Goal: Task Accomplishment & Management: Manage account settings

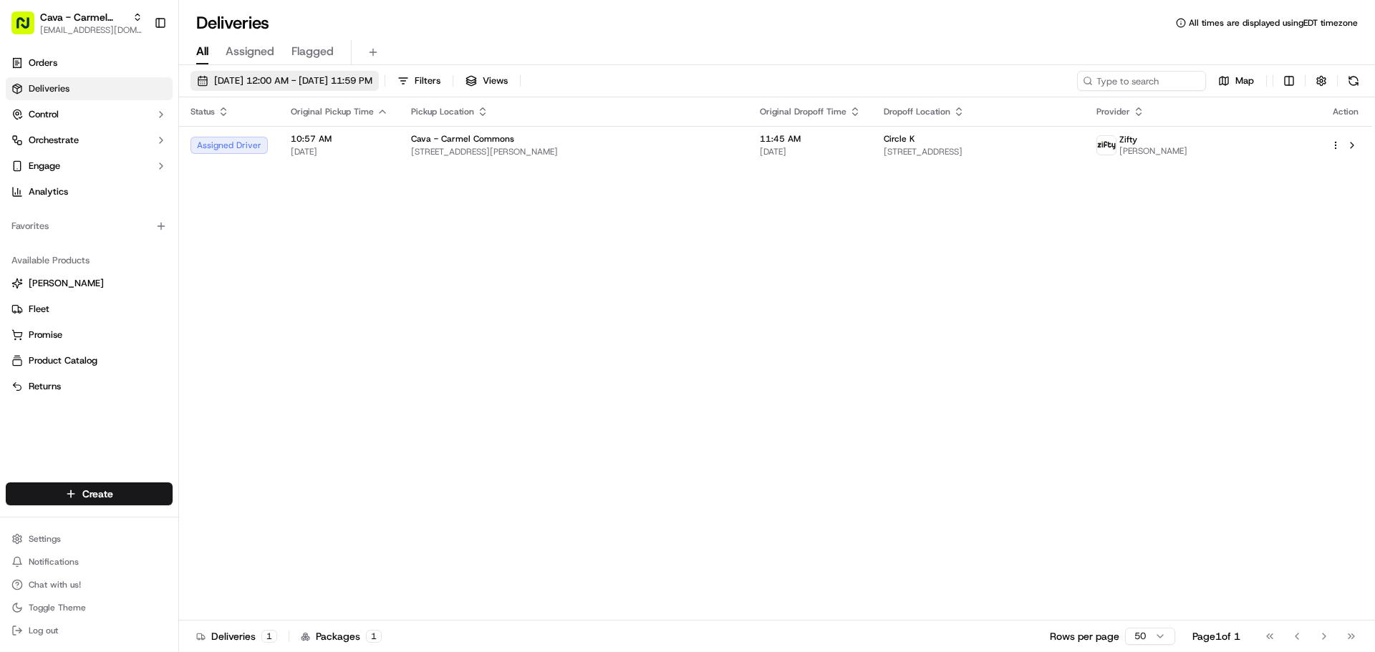
click at [260, 84] on span "[DATE] 12:00 AM - [DATE] 11:59 PM" at bounding box center [293, 80] width 158 height 13
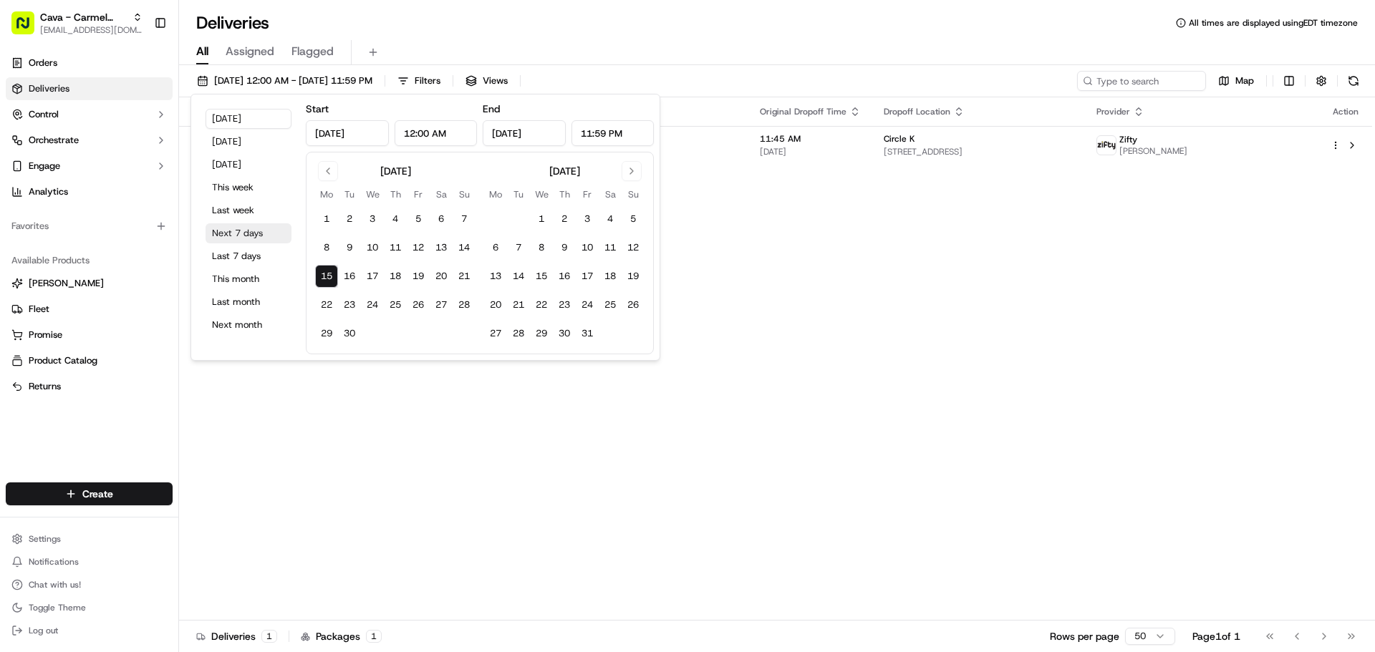
click at [255, 234] on button "Next 7 days" at bounding box center [248, 233] width 86 height 20
type input "[DATE]"
click at [329, 416] on div "Status Original Pickup Time Pickup Location Original Dropoff Time Dropoff Locat…" at bounding box center [775, 358] width 1193 height 523
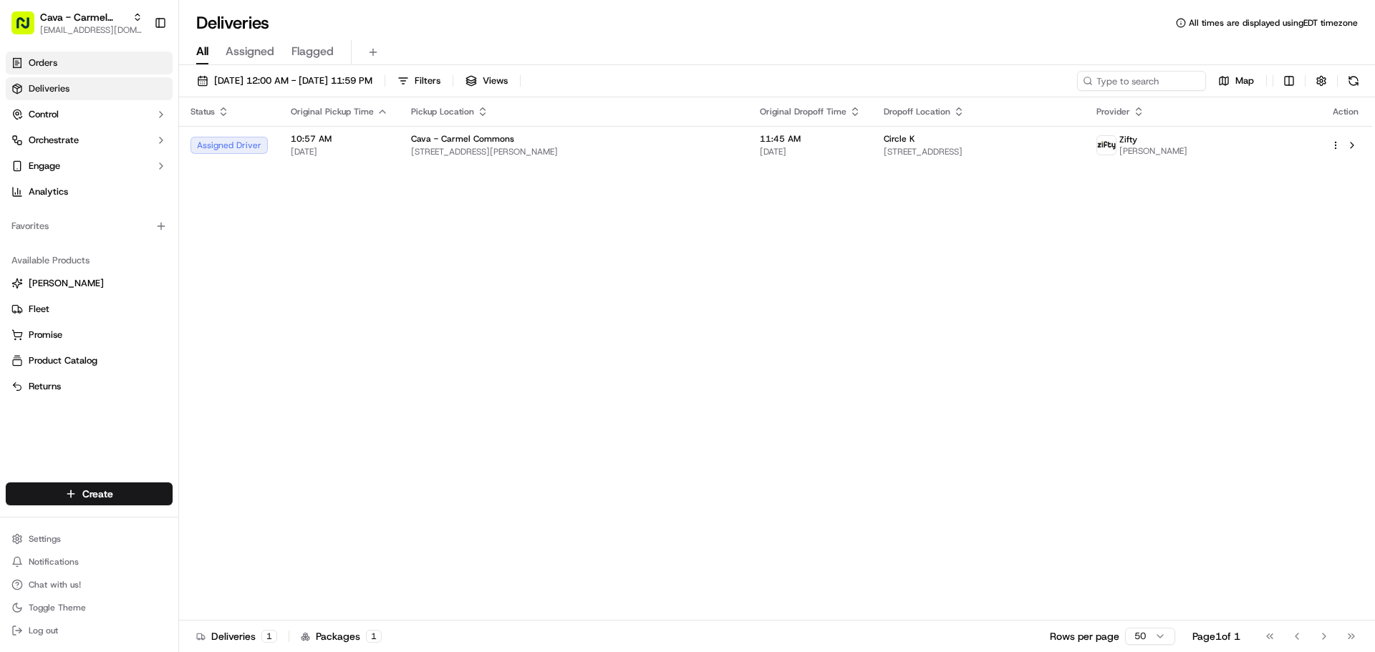
click at [71, 62] on link "Orders" at bounding box center [89, 63] width 167 height 23
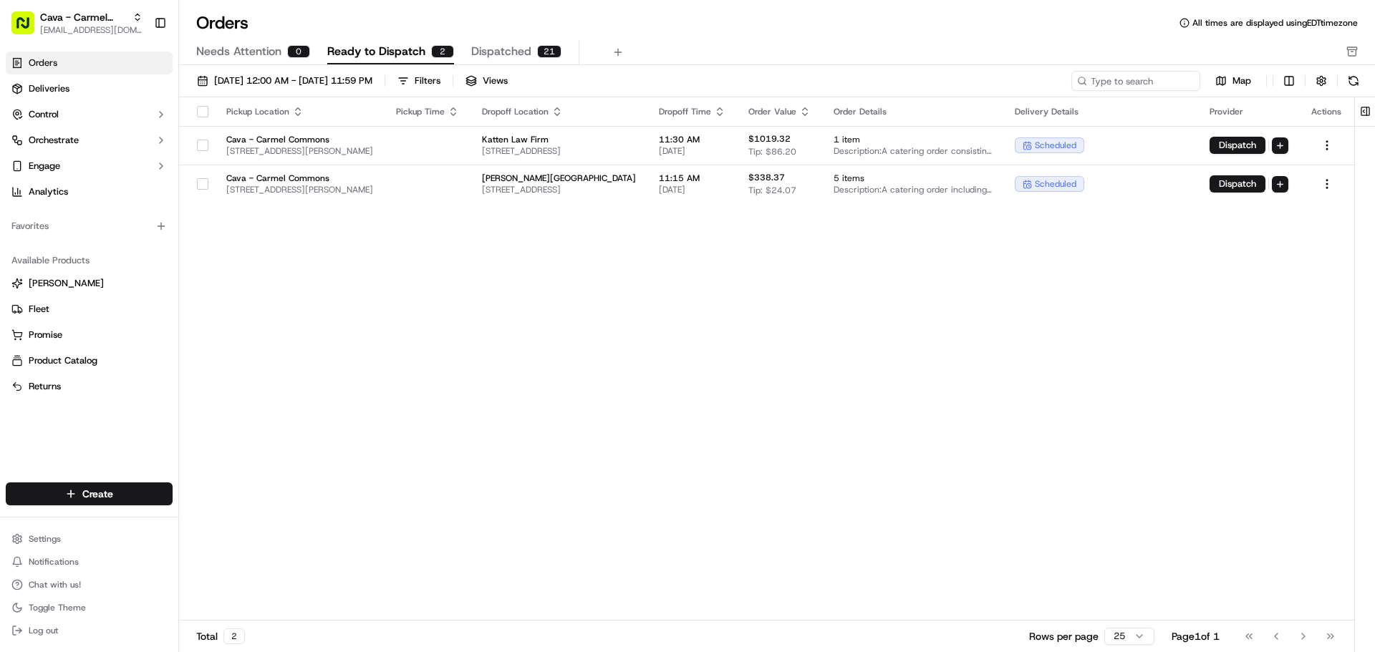
click at [197, 113] on button "button" at bounding box center [202, 111] width 11 height 11
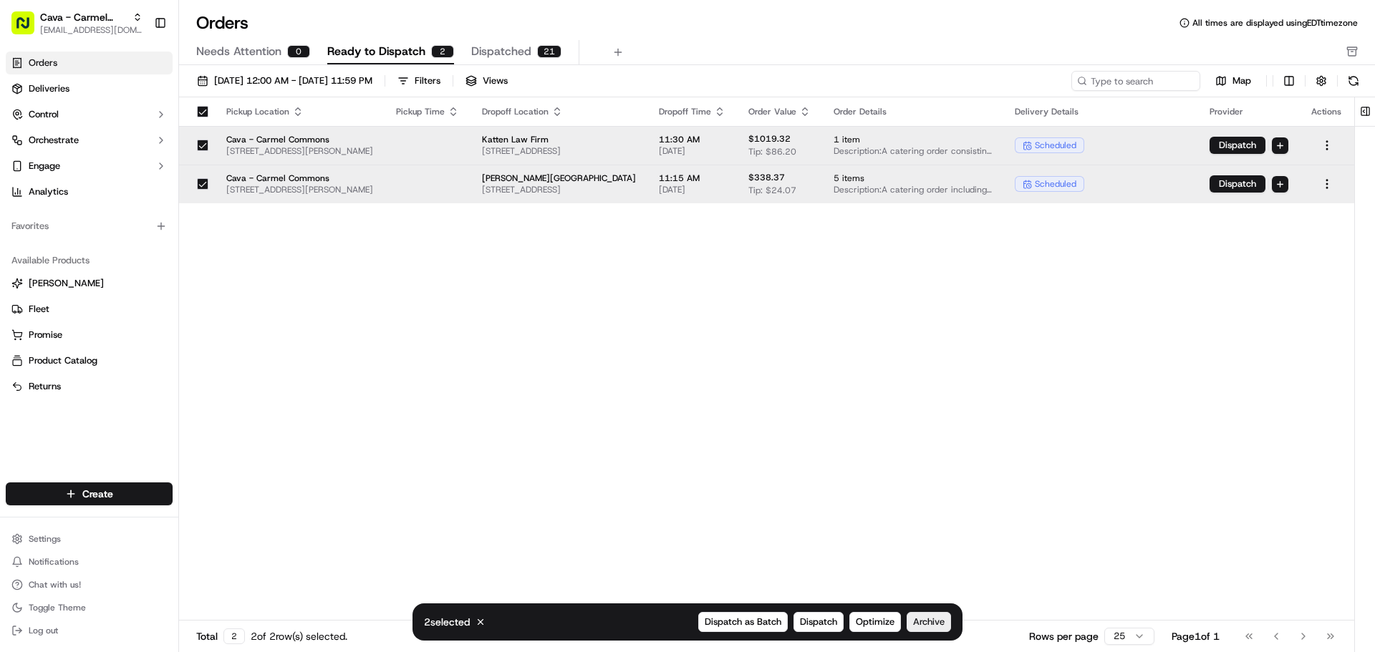
click at [938, 627] on span "Archive" at bounding box center [929, 622] width 32 height 13
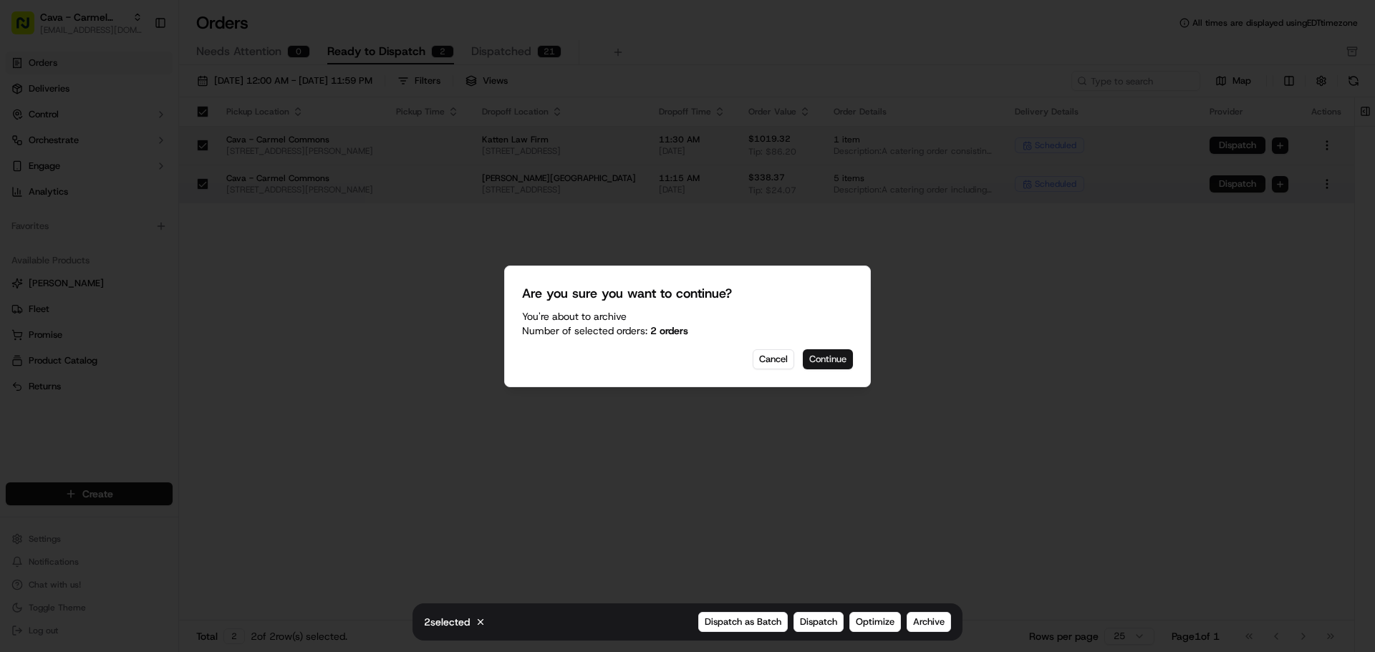
click at [835, 366] on button "Continue" at bounding box center [828, 359] width 50 height 20
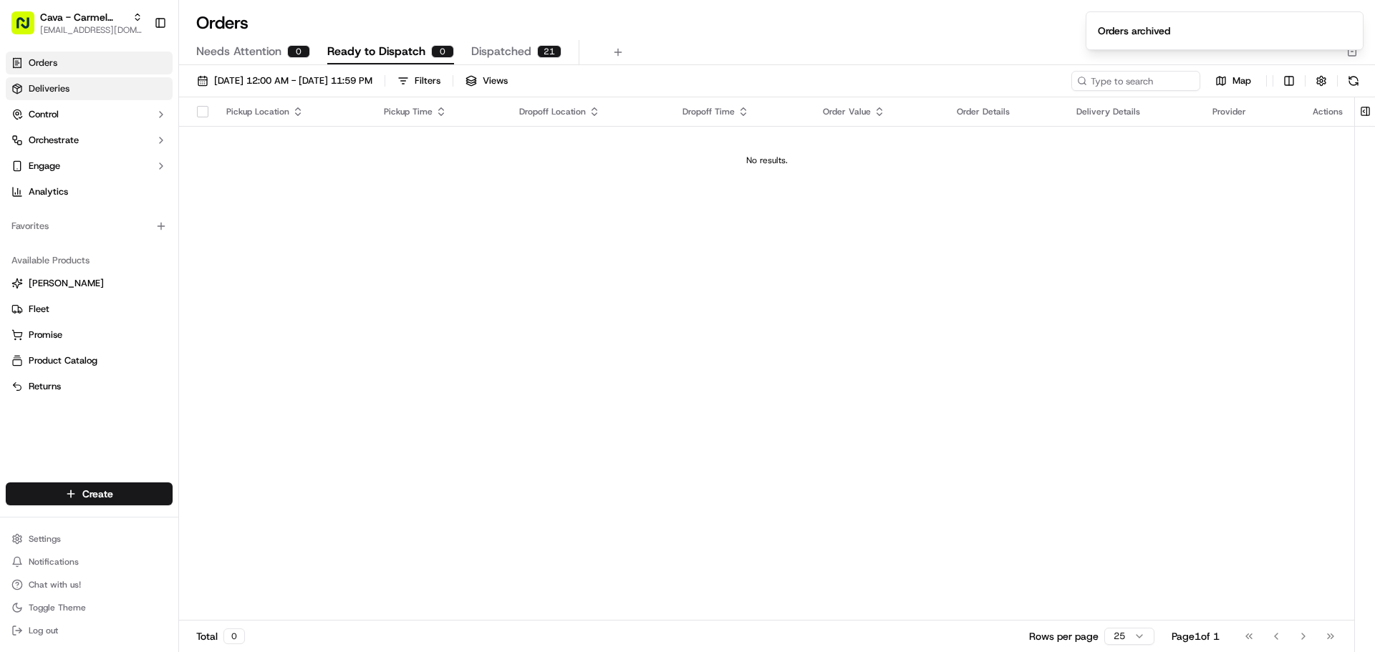
click at [55, 87] on span "Deliveries" at bounding box center [49, 88] width 41 height 13
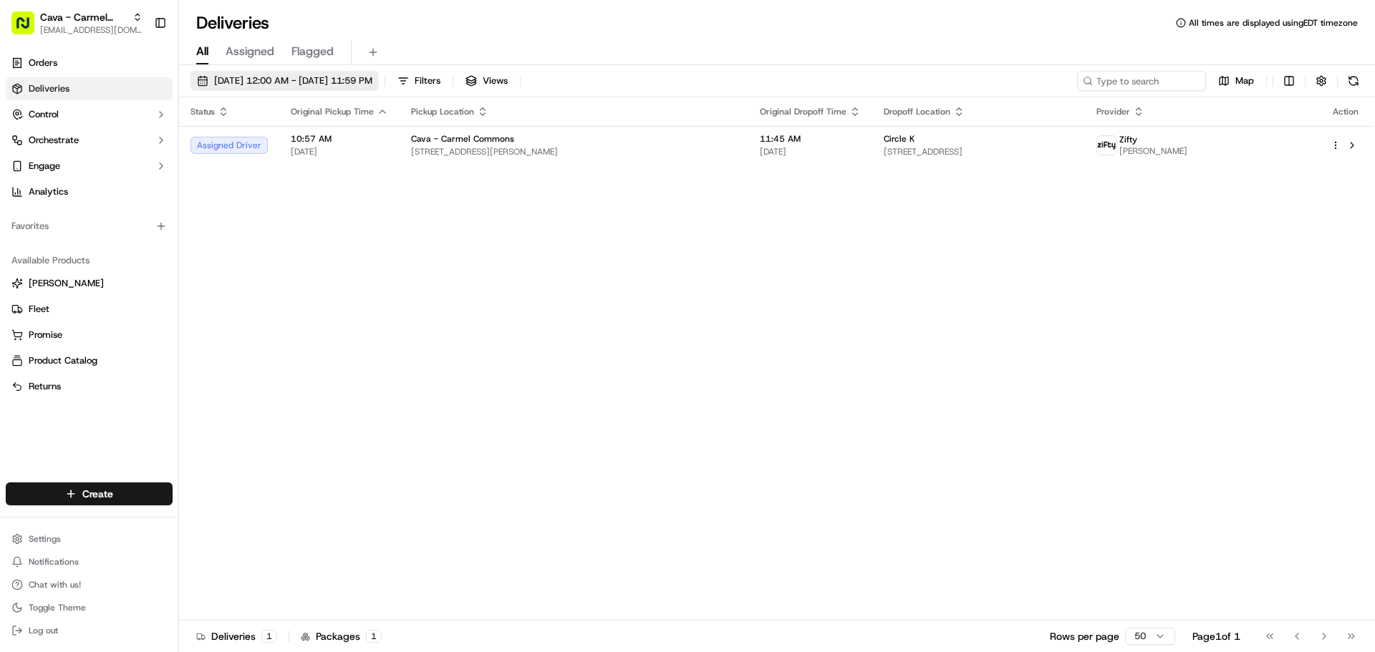
click at [241, 89] on button "[DATE] 12:00 AM - [DATE] 11:59 PM" at bounding box center [284, 81] width 188 height 20
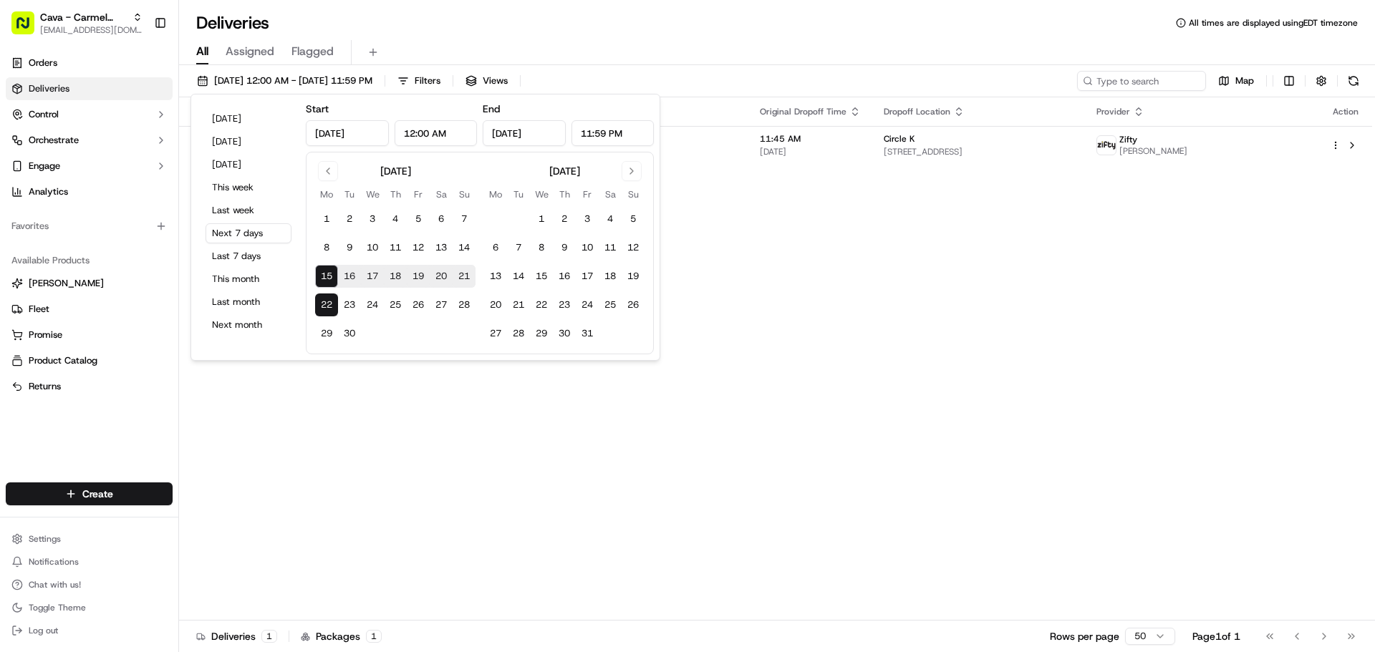
click at [647, 34] on div "Deliveries All times are displayed using EDT timezone" at bounding box center [777, 22] width 1196 height 23
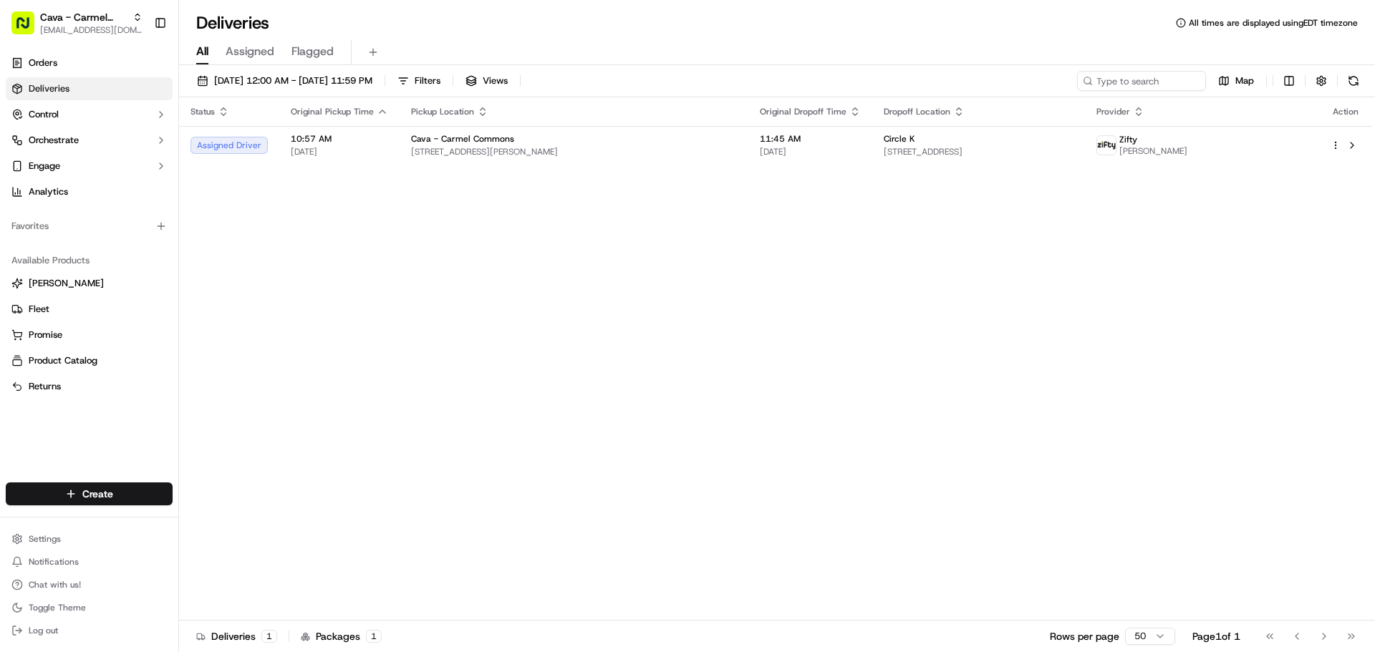
click at [762, 329] on div "Status Original Pickup Time Pickup Location Original Dropoff Time Dropoff Locat…" at bounding box center [775, 358] width 1193 height 523
click at [89, 68] on link "Orders" at bounding box center [89, 63] width 167 height 23
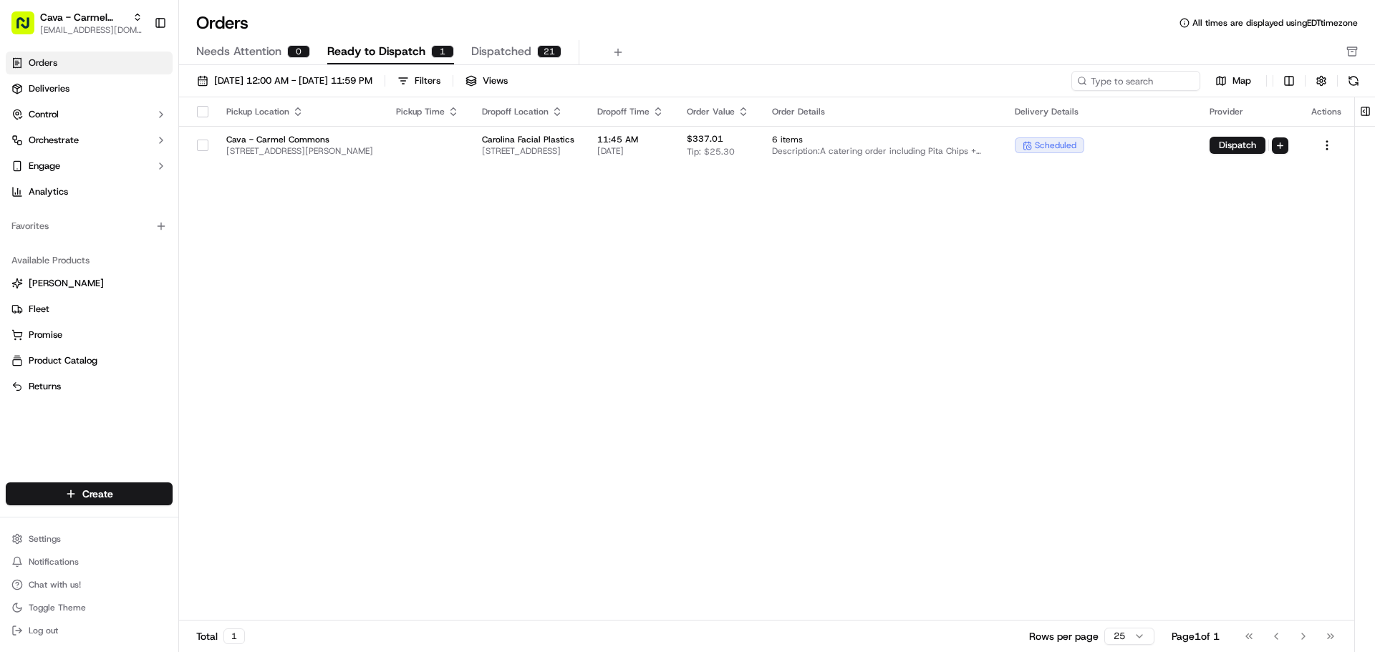
click at [197, 112] on button "button" at bounding box center [202, 111] width 11 height 11
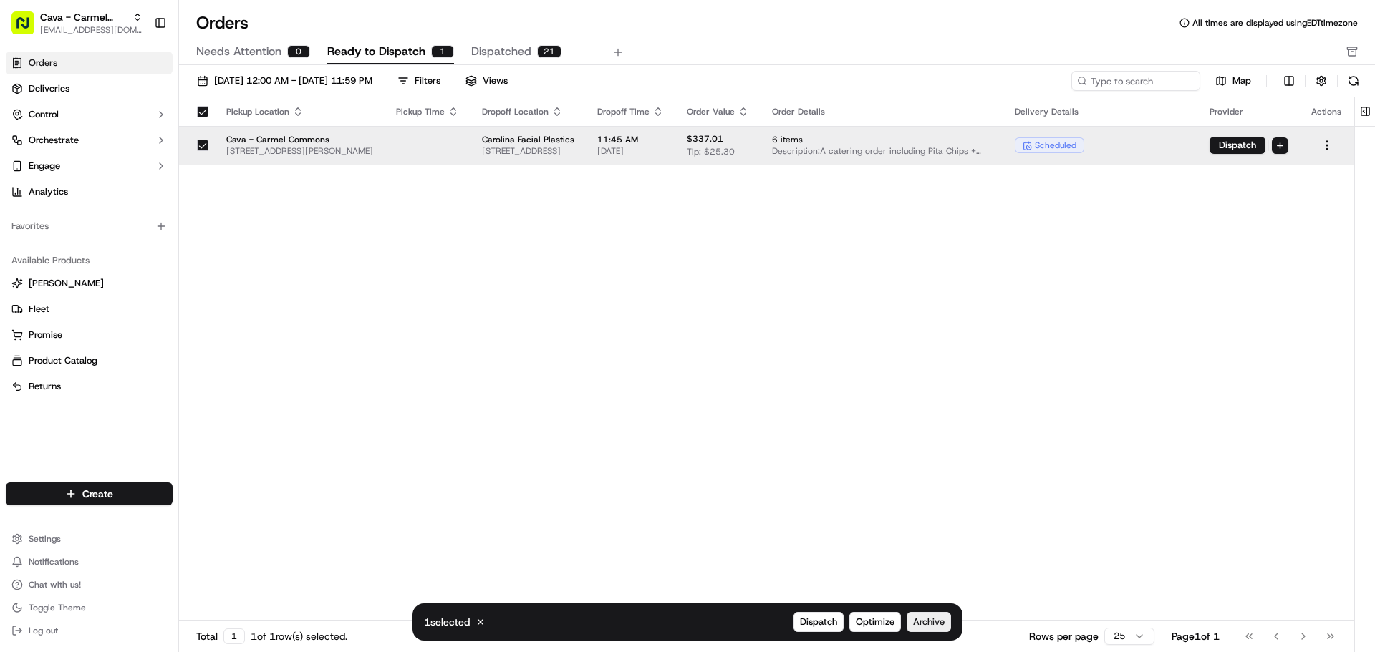
click at [927, 616] on span "Archive" at bounding box center [929, 622] width 32 height 13
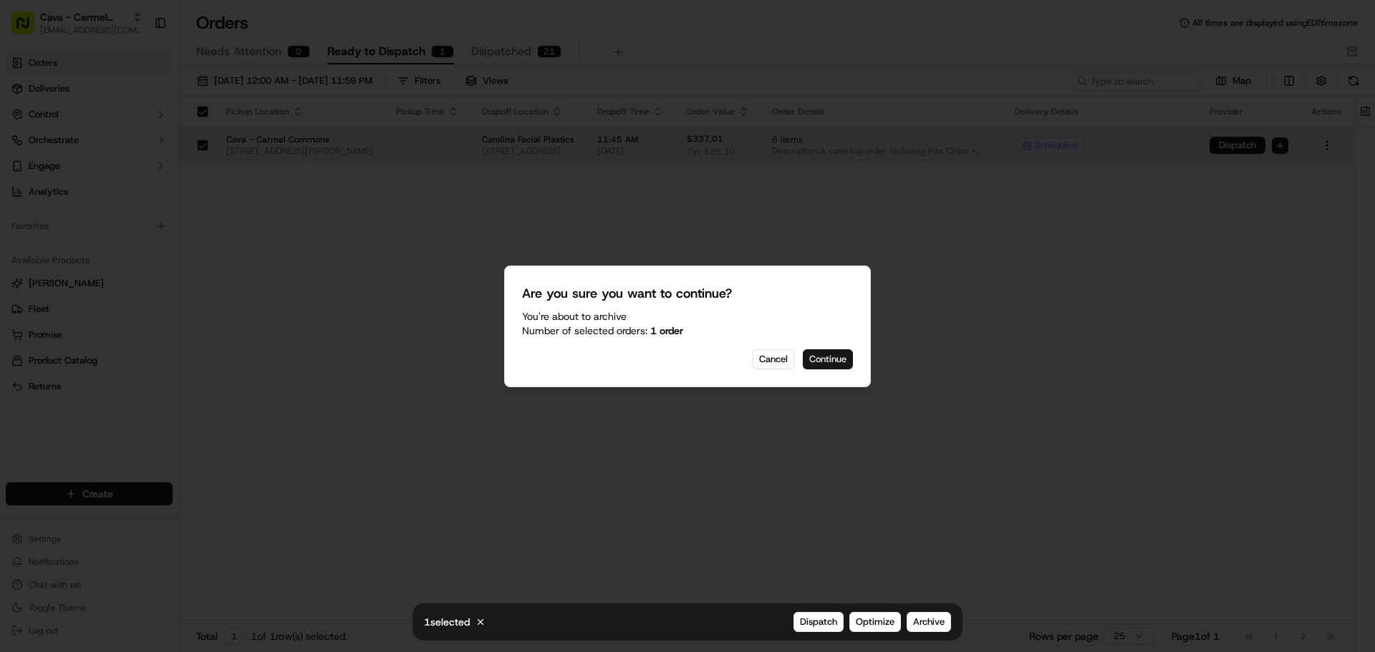
click at [830, 361] on button "Continue" at bounding box center [828, 359] width 50 height 20
